Goal: Task Accomplishment & Management: Use online tool/utility

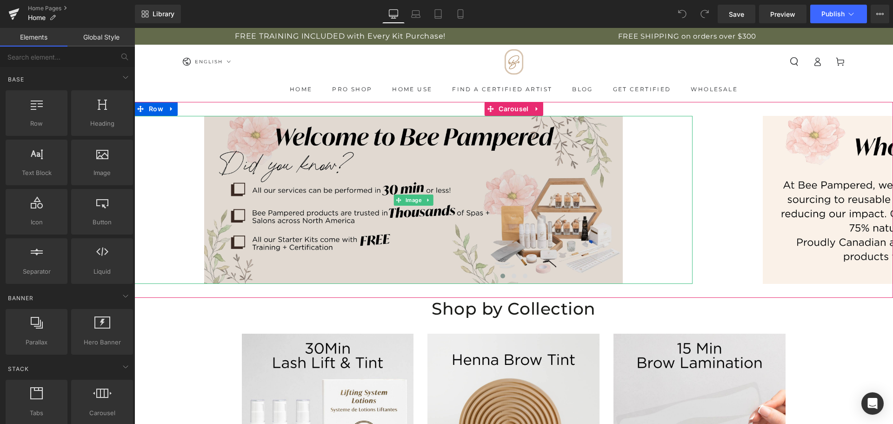
click at [280, 217] on img at bounding box center [413, 200] width 419 height 168
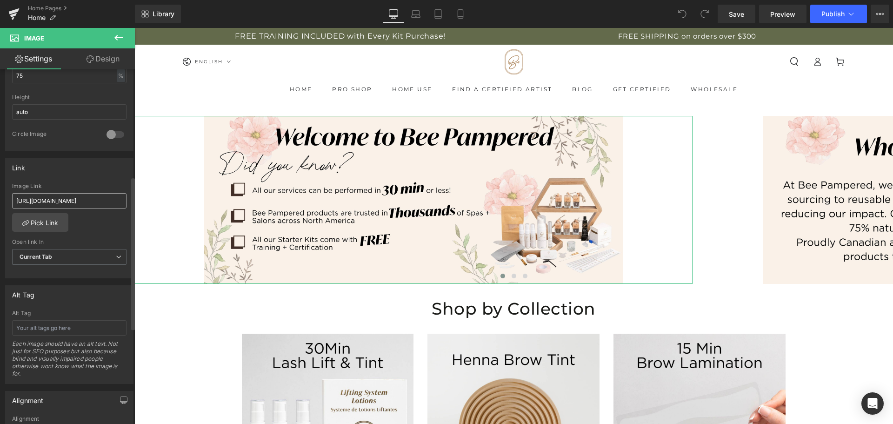
scroll to position [326, 0]
click at [33, 219] on link "Pick Link" at bounding box center [40, 216] width 56 height 19
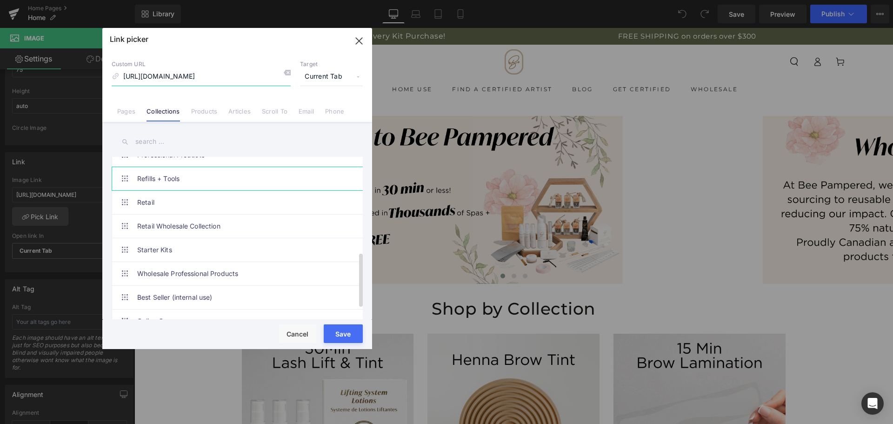
scroll to position [316, 0]
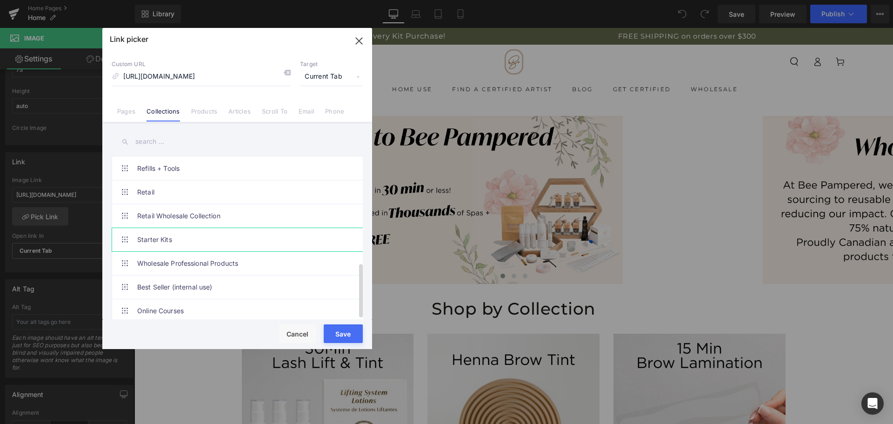
drag, startPoint x: 181, startPoint y: 233, endPoint x: 195, endPoint y: 234, distance: 13.5
click at [183, 233] on link "Starter Kits" at bounding box center [239, 239] width 205 height 23
type input "/collections/kits"
click at [352, 341] on button "Save" at bounding box center [343, 333] width 39 height 19
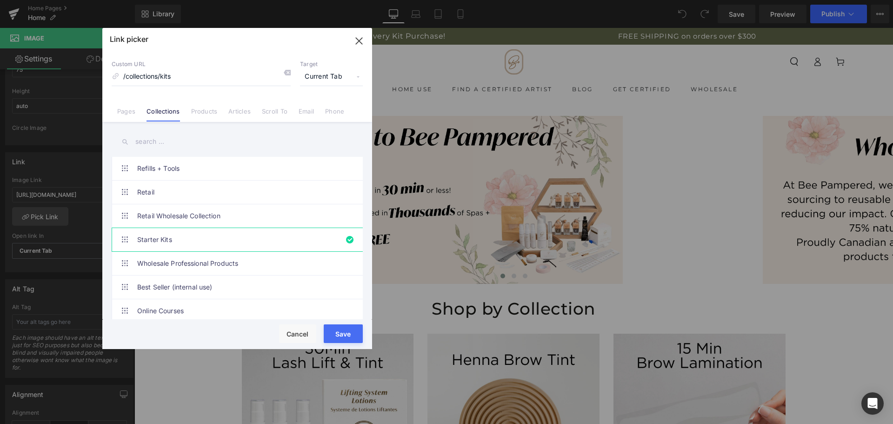
type input "/collections/kits"
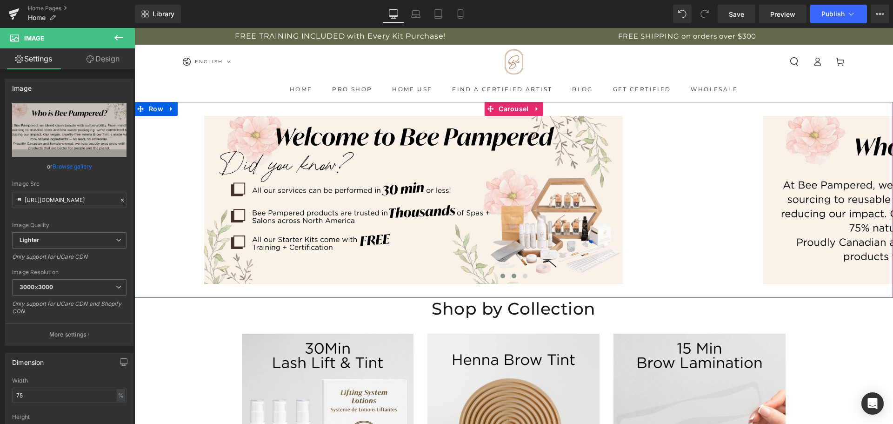
click at [512, 276] on span at bounding box center [514, 276] width 5 height 5
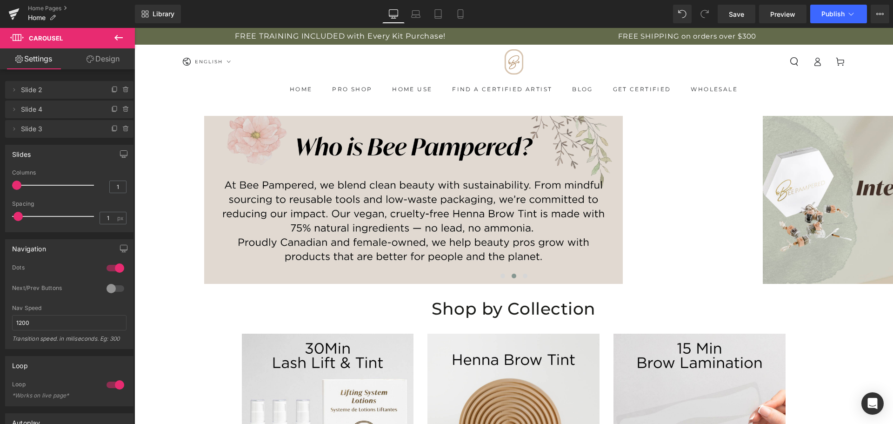
click at [481, 203] on img at bounding box center [413, 200] width 419 height 168
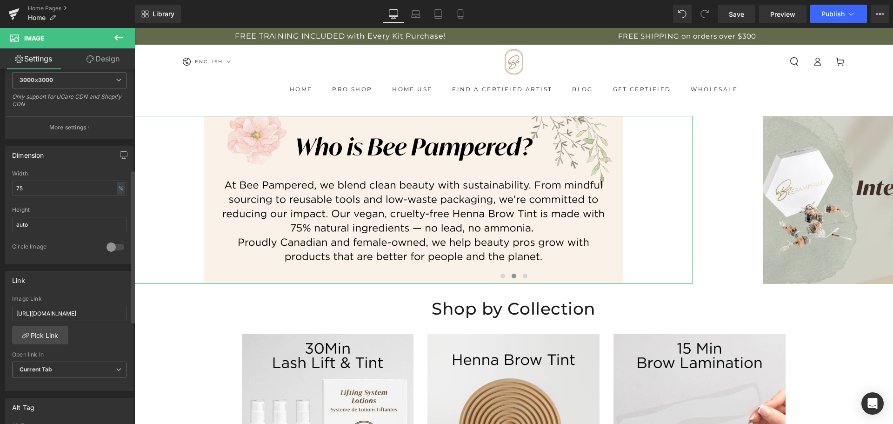
scroll to position [233, 0]
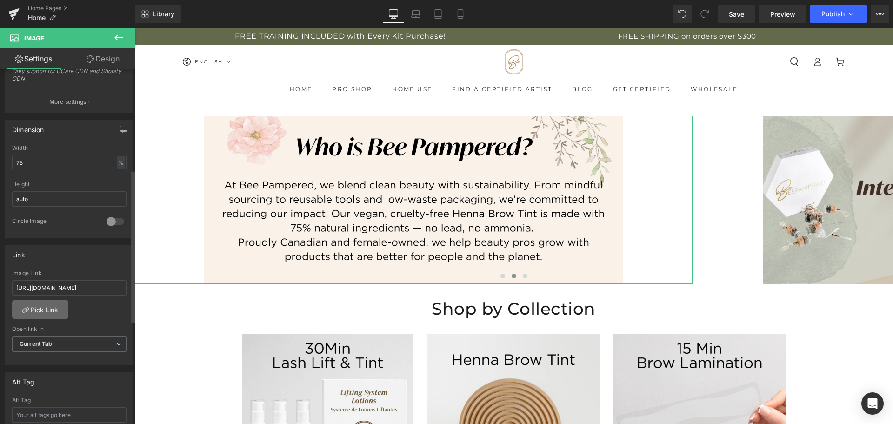
click at [39, 307] on link "Pick Link" at bounding box center [40, 309] width 56 height 19
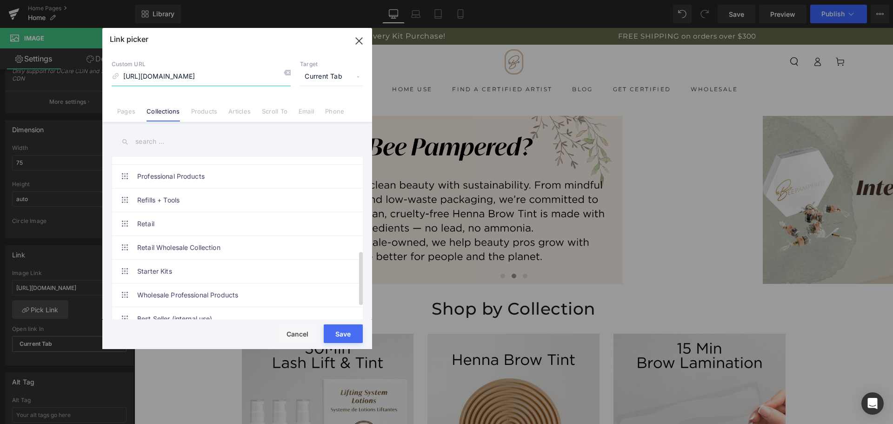
scroll to position [279, 0]
click at [182, 269] on link "Starter Kits" at bounding box center [239, 269] width 205 height 23
type input "/collections/kits"
click at [345, 335] on button "Save" at bounding box center [343, 333] width 39 height 19
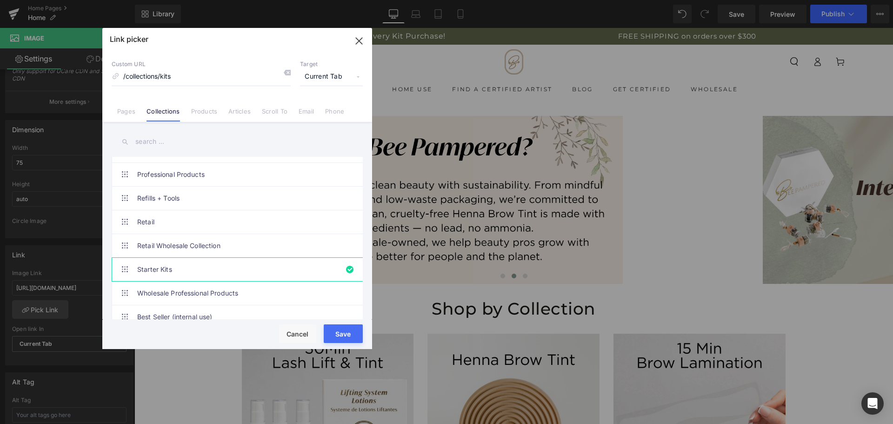
type input "/collections/kits"
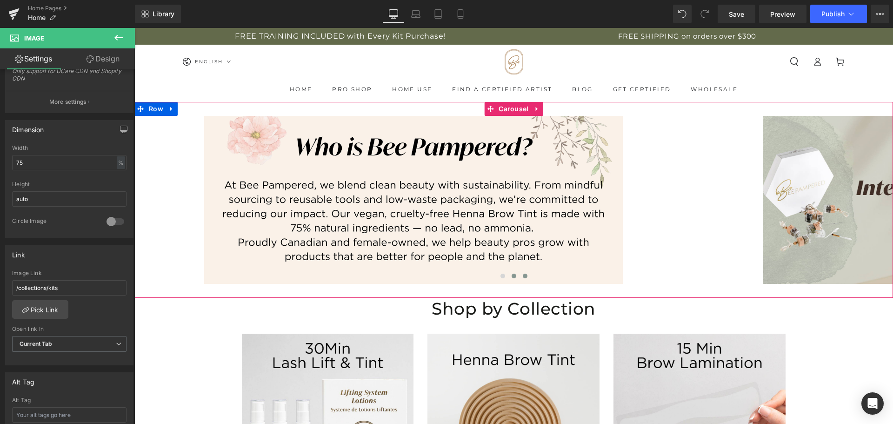
click at [523, 277] on span at bounding box center [525, 276] width 5 height 5
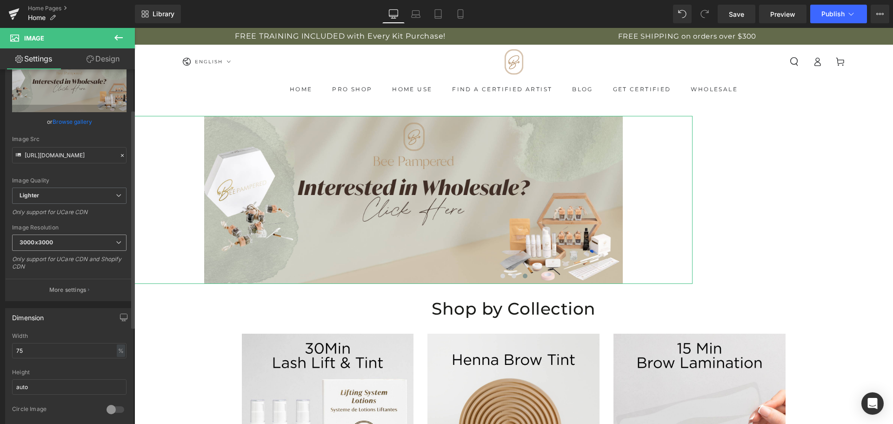
scroll to position [233, 0]
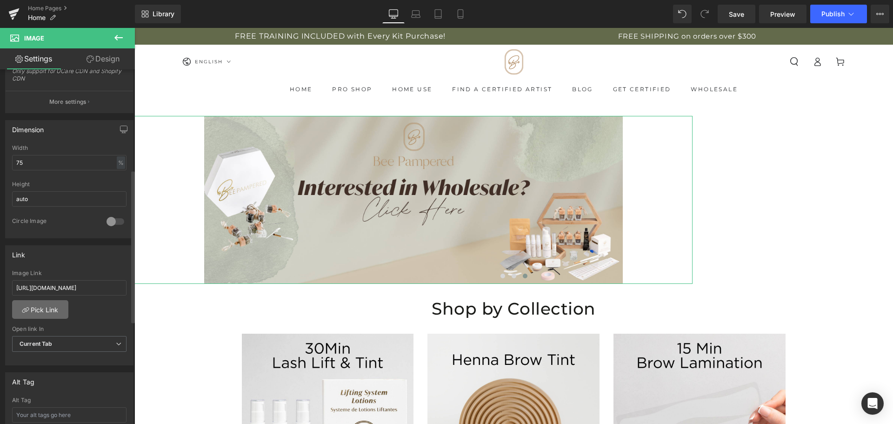
click at [52, 308] on link "Pick Link" at bounding box center [40, 309] width 56 height 19
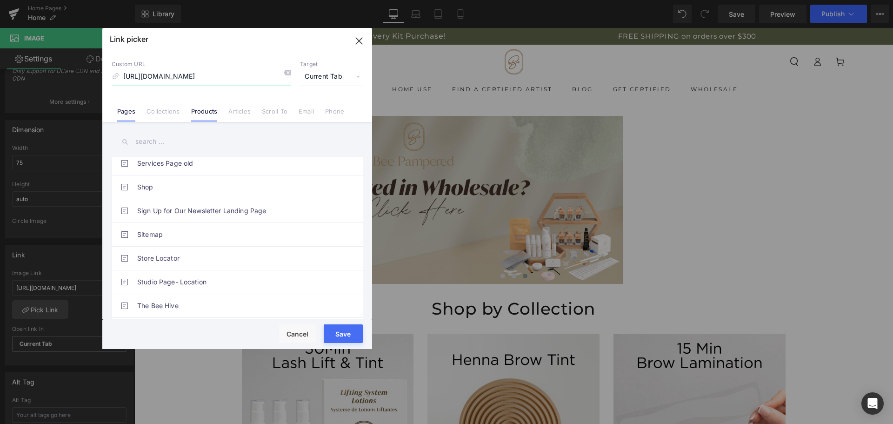
scroll to position [372, 0]
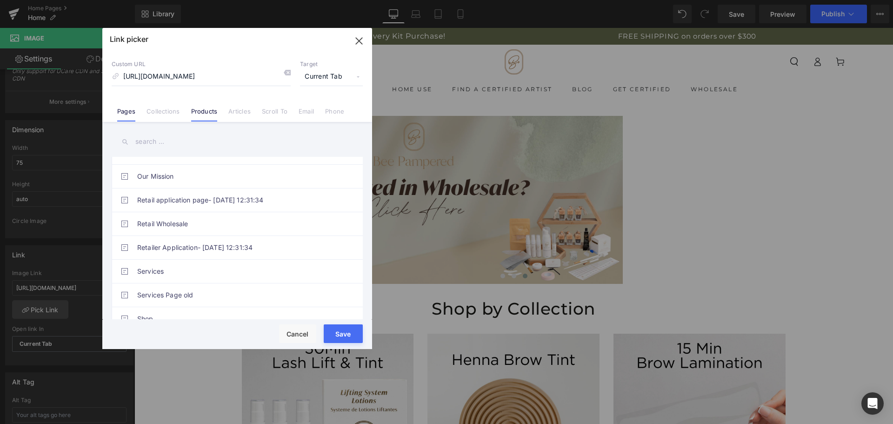
click at [206, 109] on link "Products" at bounding box center [204, 114] width 27 height 14
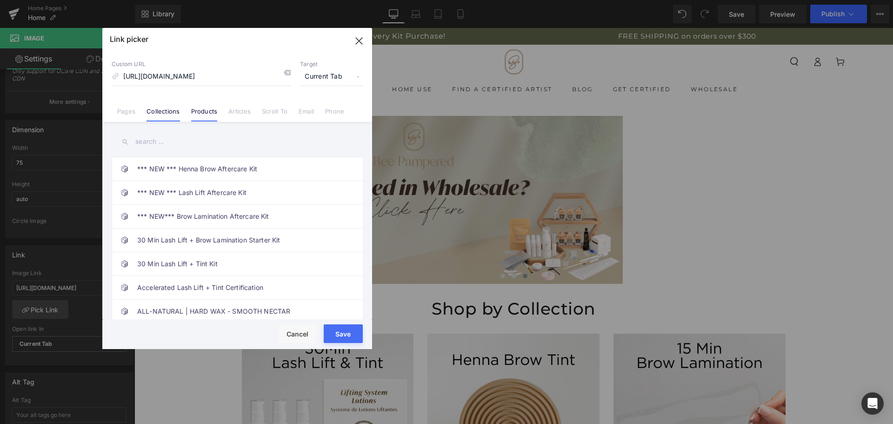
click at [173, 114] on link "Collections" at bounding box center [163, 114] width 33 height 14
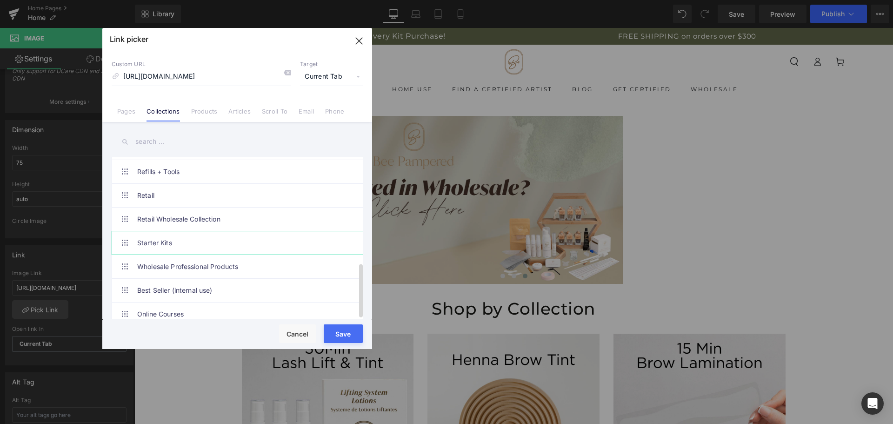
scroll to position [316, 0]
click at [241, 255] on link "Wholesale Professional Products" at bounding box center [239, 263] width 205 height 23
type input "/collections/wholesale-professional-products"
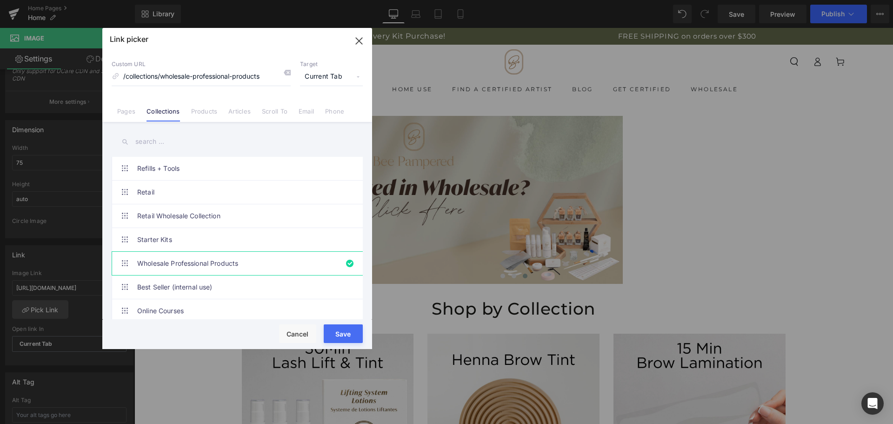
click at [351, 335] on button "Save" at bounding box center [343, 333] width 39 height 19
type input "/collections/wholesale-professional-products"
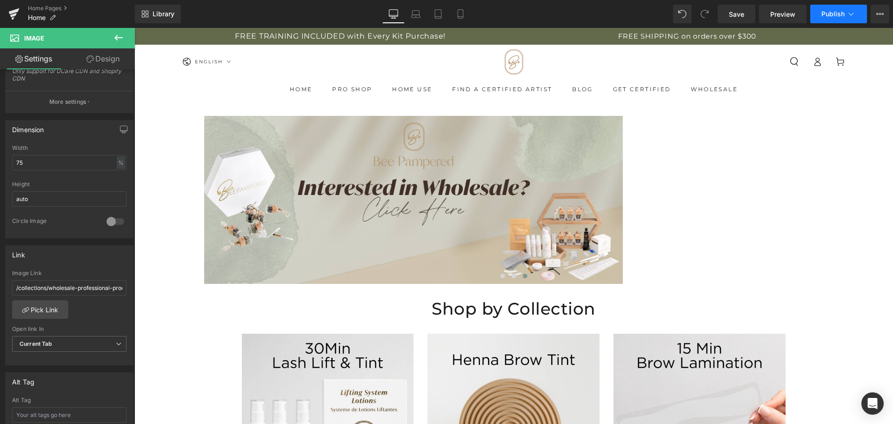
click at [836, 10] on span "Publish" at bounding box center [833, 13] width 23 height 7
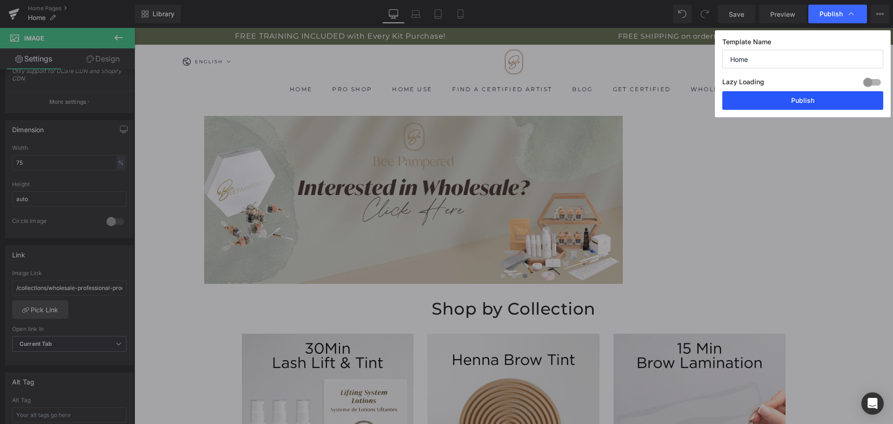
click at [817, 94] on button "Publish" at bounding box center [803, 100] width 161 height 19
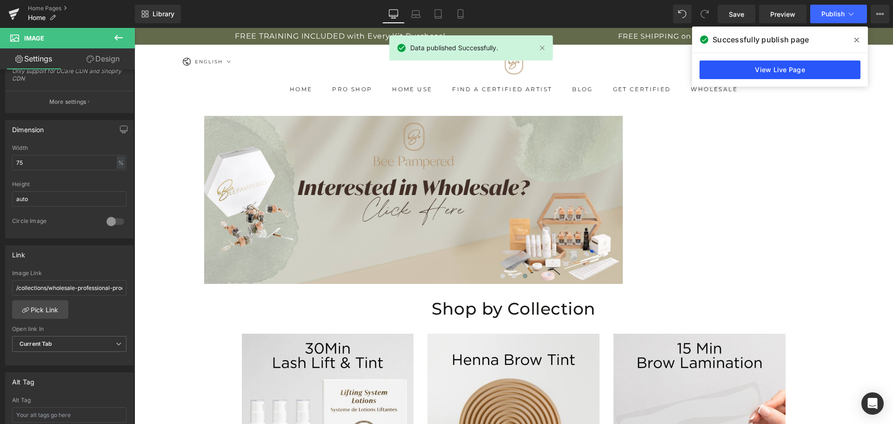
click at [780, 73] on link "View Live Page" at bounding box center [780, 69] width 161 height 19
